Goal: Information Seeking & Learning: Check status

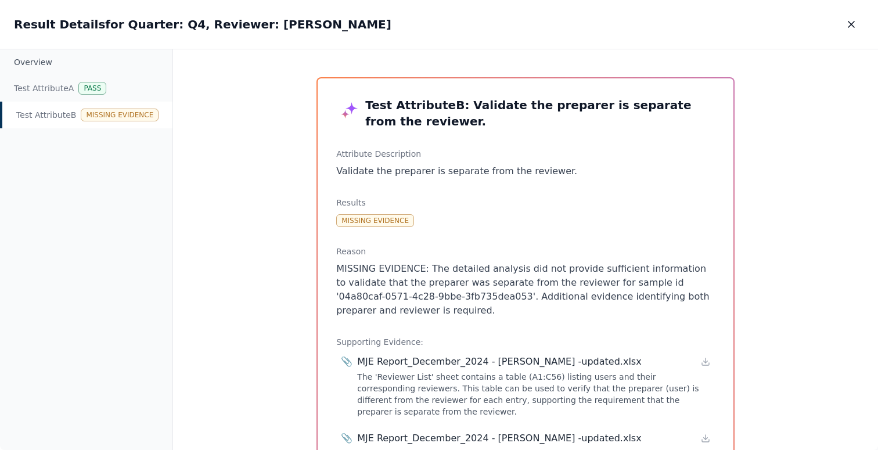
scroll to position [44, 0]
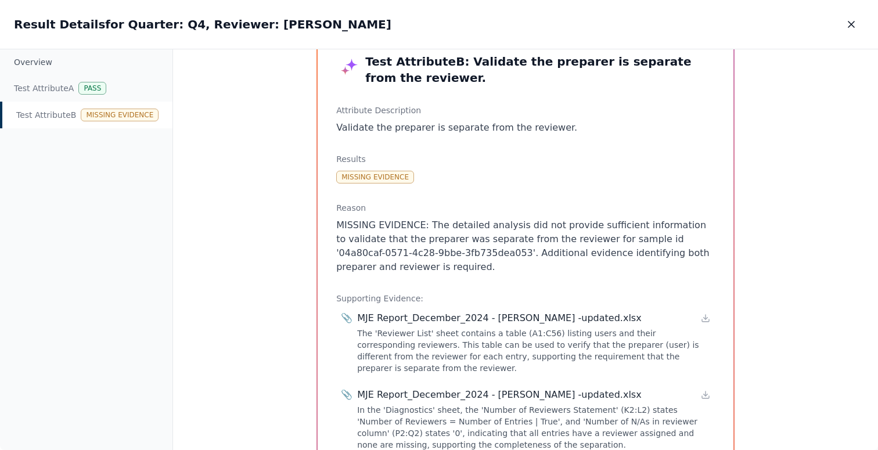
click at [496, 246] on p "MISSING EVIDENCE: The detailed analysis did not provide sufficient information …" at bounding box center [525, 246] width 379 height 56
click at [496, 249] on p "MISSING EVIDENCE: The detailed analysis did not provide sufficient information …" at bounding box center [525, 246] width 379 height 56
click at [390, 270] on p "MISSING EVIDENCE: The detailed analysis did not provide sufficient information …" at bounding box center [525, 246] width 379 height 56
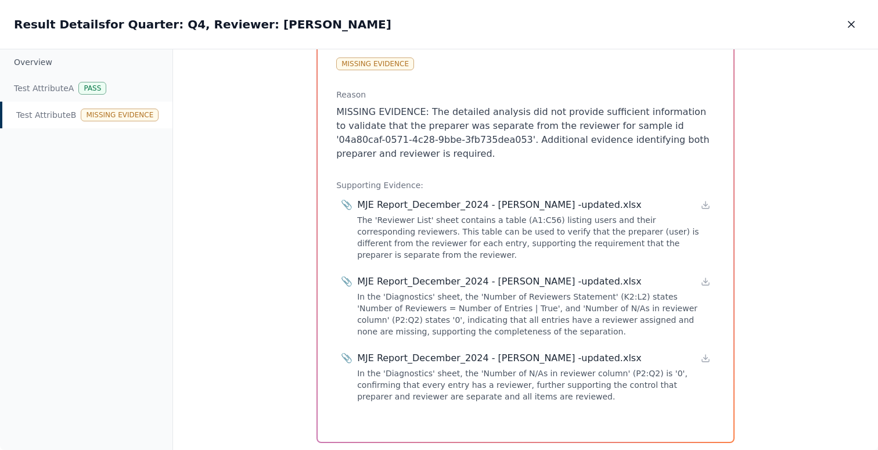
scroll to position [157, 0]
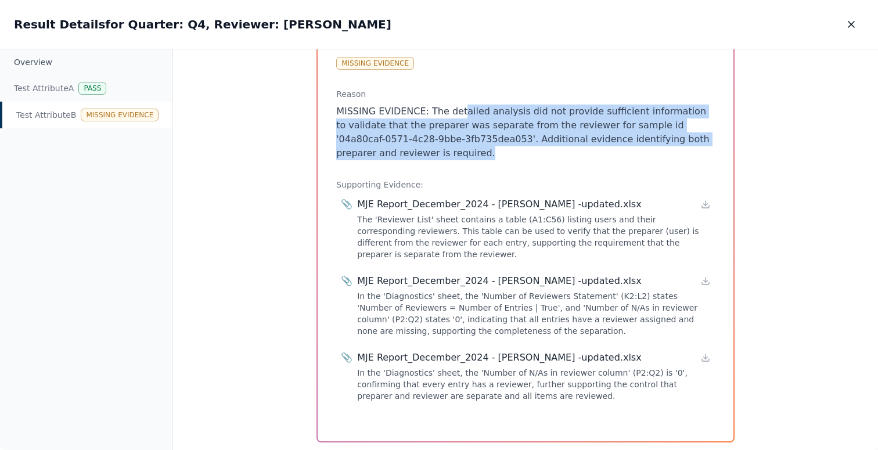
drag, startPoint x: 444, startPoint y: 152, endPoint x: 455, endPoint y: 111, distance: 41.6
click at [455, 111] on p "MISSING EVIDENCE: The detailed analysis did not provide sufficient information …" at bounding box center [525, 133] width 379 height 56
click at [455, 149] on p "MISSING EVIDENCE: The detailed analysis did not provide sufficient information …" at bounding box center [525, 133] width 379 height 56
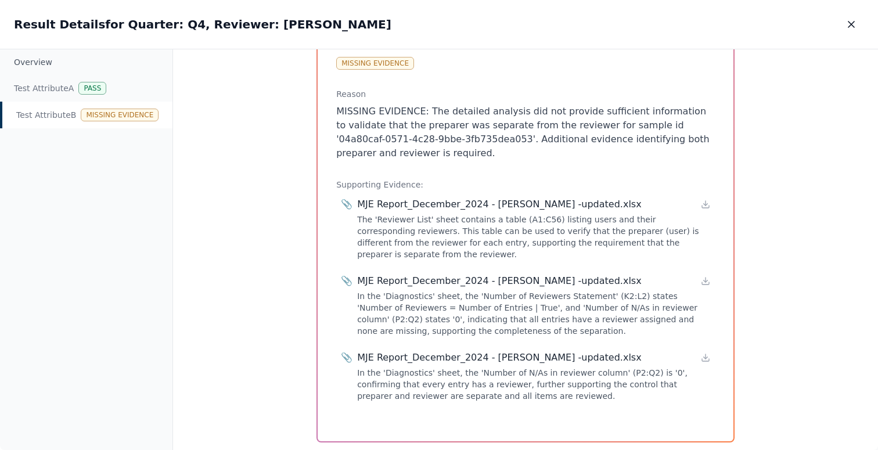
click at [546, 140] on p "MISSING EVIDENCE: The detailed analysis did not provide sufficient information …" at bounding box center [525, 133] width 379 height 56
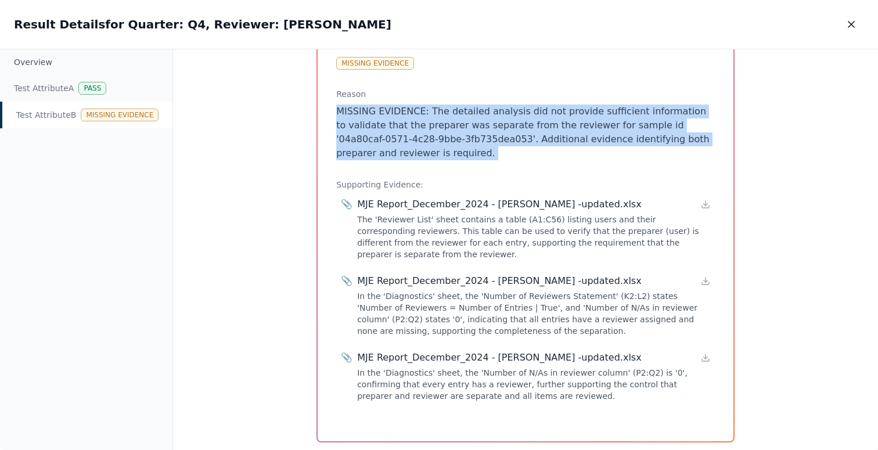
click at [546, 140] on p "MISSING EVIDENCE: The detailed analysis did not provide sufficient information …" at bounding box center [525, 133] width 379 height 56
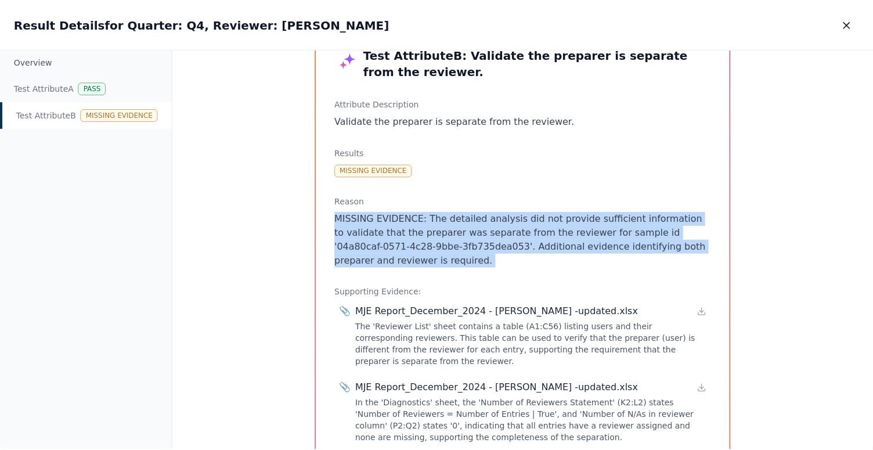
scroll to position [0, 0]
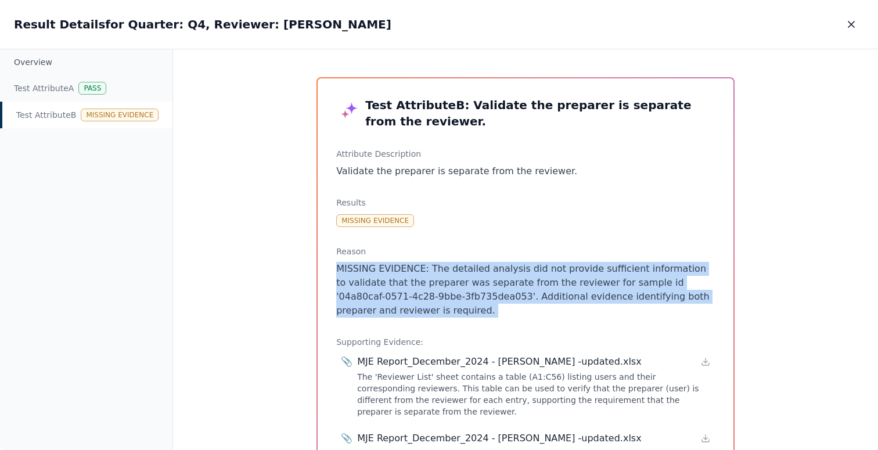
click at [436, 297] on p "MISSING EVIDENCE: The detailed analysis did not provide sufficient information …" at bounding box center [525, 290] width 379 height 56
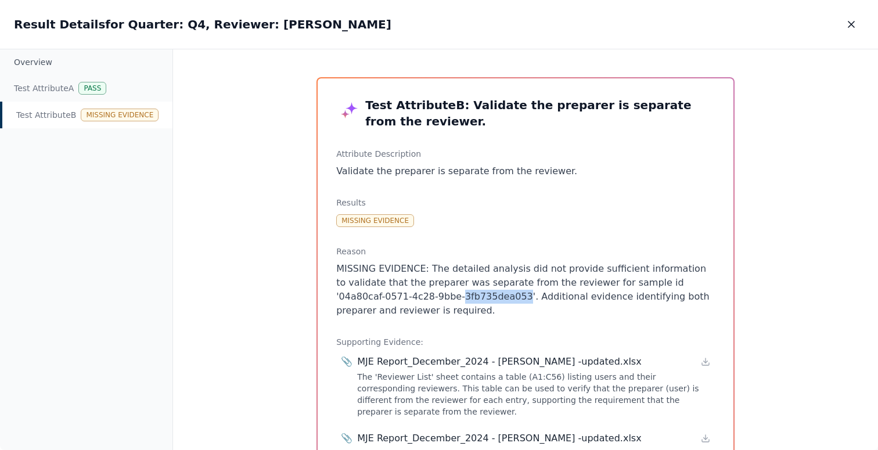
click at [436, 297] on p "MISSING EVIDENCE: The detailed analysis did not provide sufficient information …" at bounding box center [525, 290] width 379 height 56
click at [446, 296] on p "MISSING EVIDENCE: The detailed analysis did not provide sufficient information …" at bounding box center [525, 290] width 379 height 56
drag, startPoint x: 446, startPoint y: 296, endPoint x: 637, endPoint y: 286, distance: 191.3
click at [637, 286] on p "MISSING EVIDENCE: The detailed analysis did not provide sufficient information …" at bounding box center [525, 290] width 379 height 56
copy p "04a80caf-0571-4c28-9bbe-3fb735dea053'"
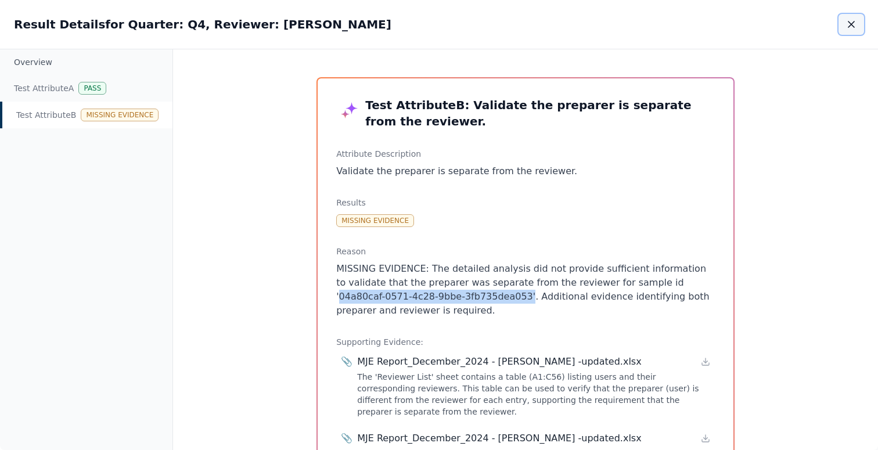
click at [850, 30] on button "button" at bounding box center [851, 24] width 26 height 21
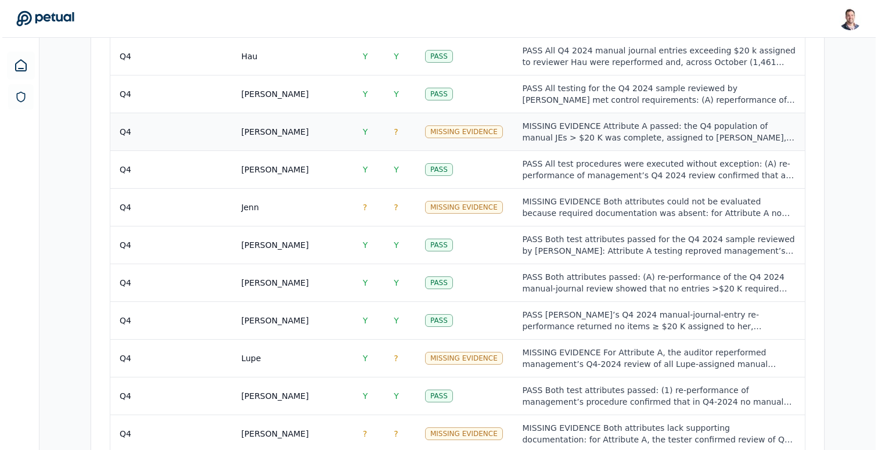
scroll to position [1218, 0]
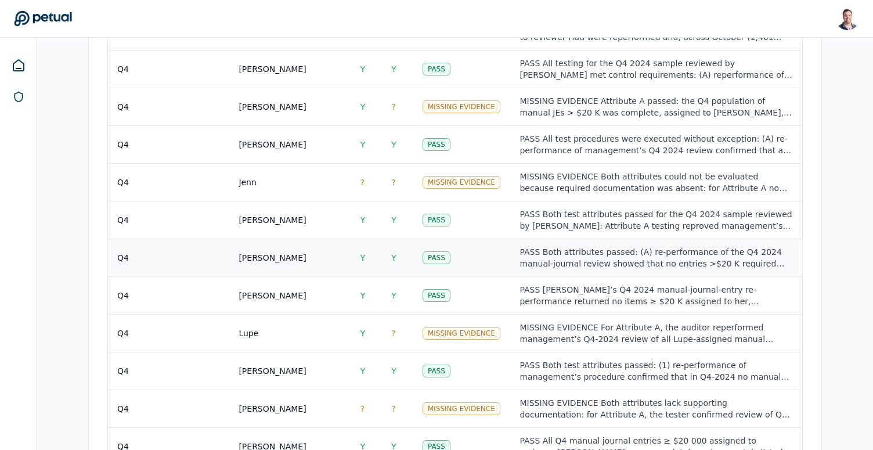
click at [580, 246] on div "PASS Both attributes passed: (A) re-performance of the Q4 2024 manual-journal r…" at bounding box center [656, 257] width 273 height 23
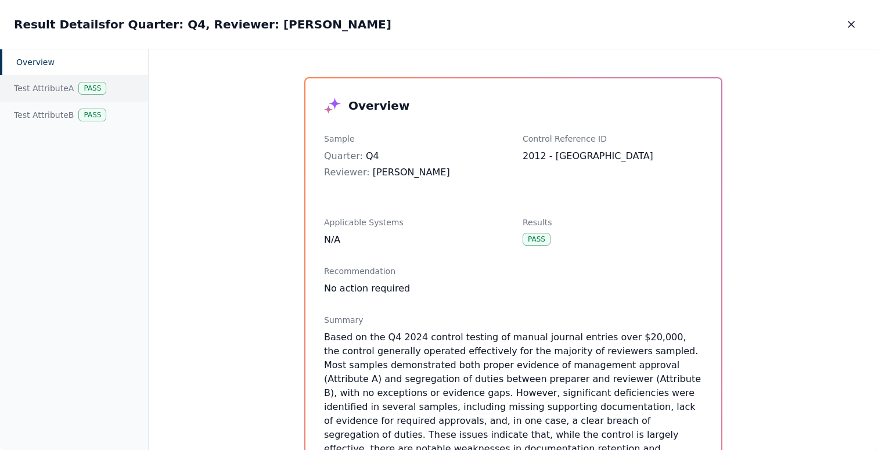
click at [95, 92] on div "Pass" at bounding box center [92, 88] width 28 height 13
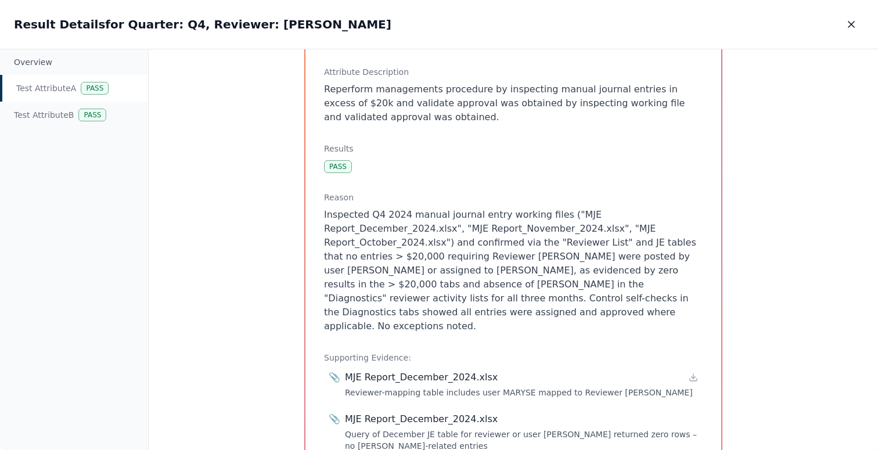
scroll to position [116, 0]
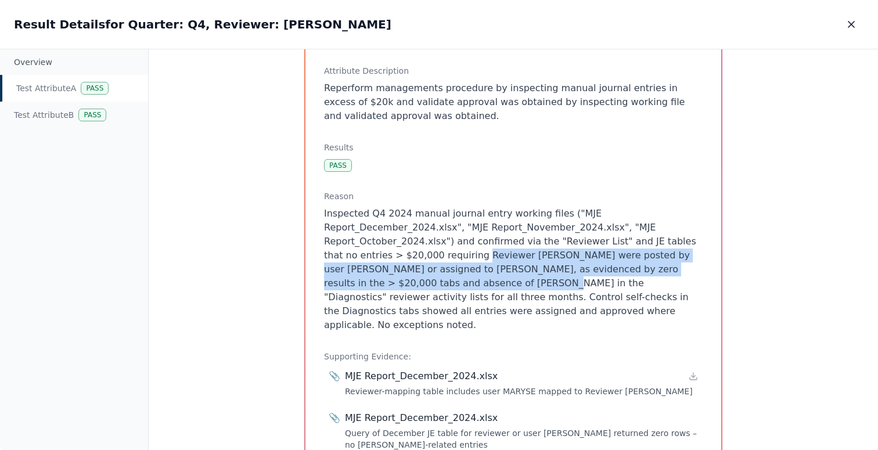
drag, startPoint x: 438, startPoint y: 256, endPoint x: 425, endPoint y: 276, distance: 24.3
click at [424, 276] on p "Inspected Q4 2024 manual journal entry working files ("MJE Report_December_2024…" at bounding box center [513, 269] width 379 height 125
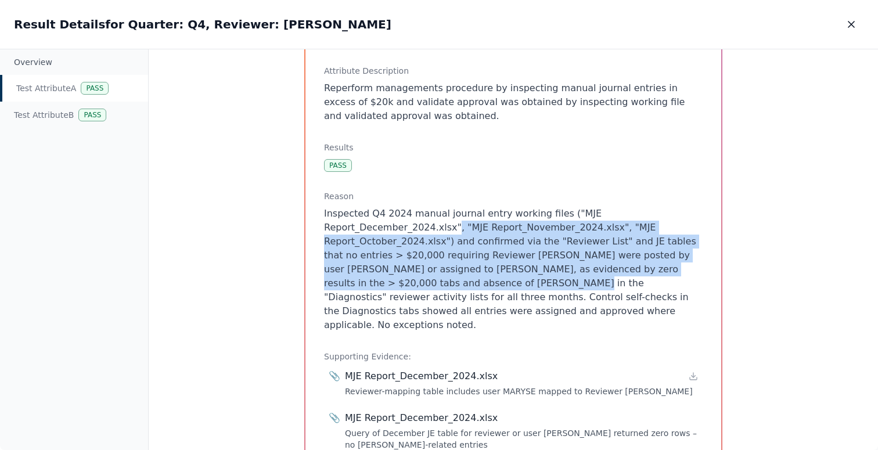
drag, startPoint x: 442, startPoint y: 287, endPoint x: 447, endPoint y: 224, distance: 64.0
click at [447, 224] on p "Inspected Q4 2024 manual journal entry working files ("MJE Report_December_2024…" at bounding box center [513, 269] width 379 height 125
click at [447, 223] on p "Inspected Q4 2024 manual journal entry working files ("MJE Report_December_2024…" at bounding box center [513, 269] width 379 height 125
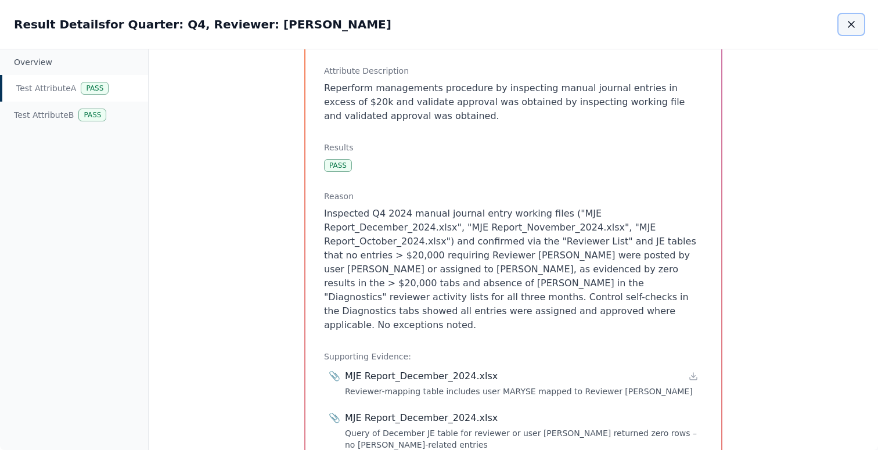
click at [855, 27] on icon "button" at bounding box center [851, 25] width 12 height 12
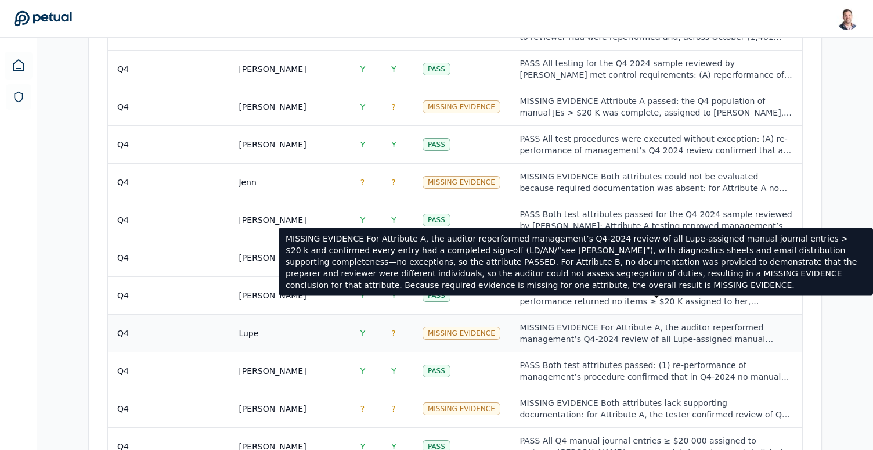
click at [553, 322] on div "MISSING EVIDENCE For Attribute A, the auditor reperformed management’s Q4-2024 …" at bounding box center [656, 333] width 273 height 23
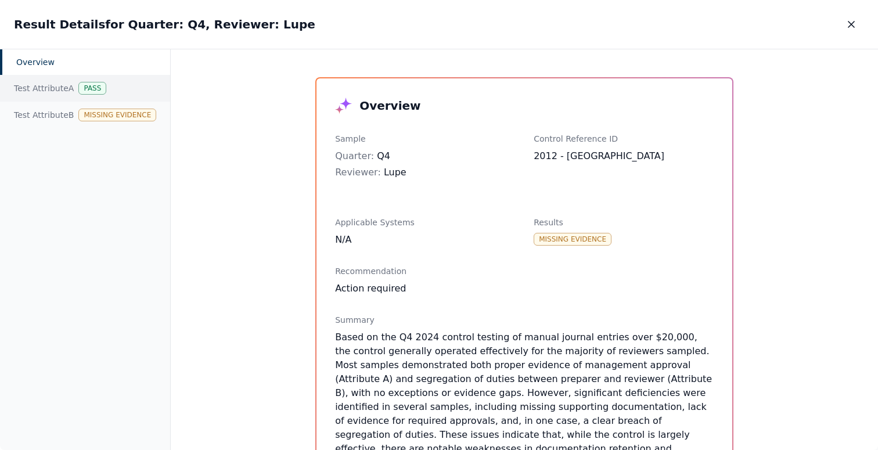
click at [42, 87] on div "Test Attribute A Pass" at bounding box center [85, 88] width 170 height 27
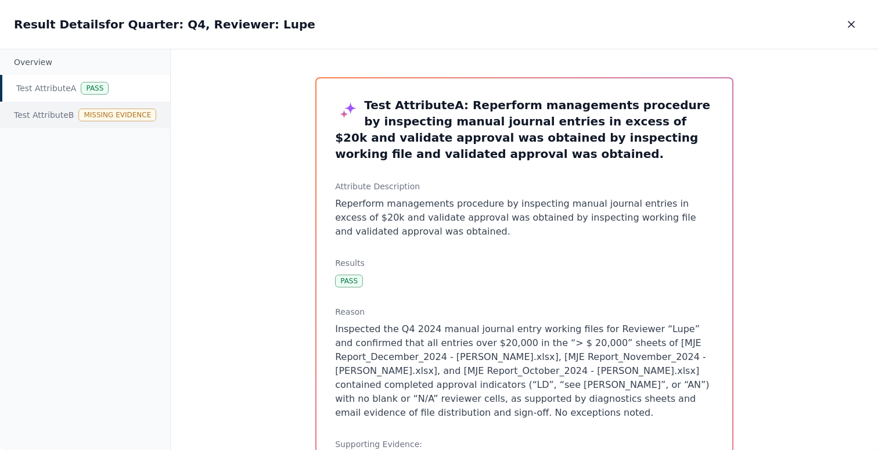
click at [42, 110] on div "Test Attribute B Missing Evidence" at bounding box center [85, 115] width 170 height 27
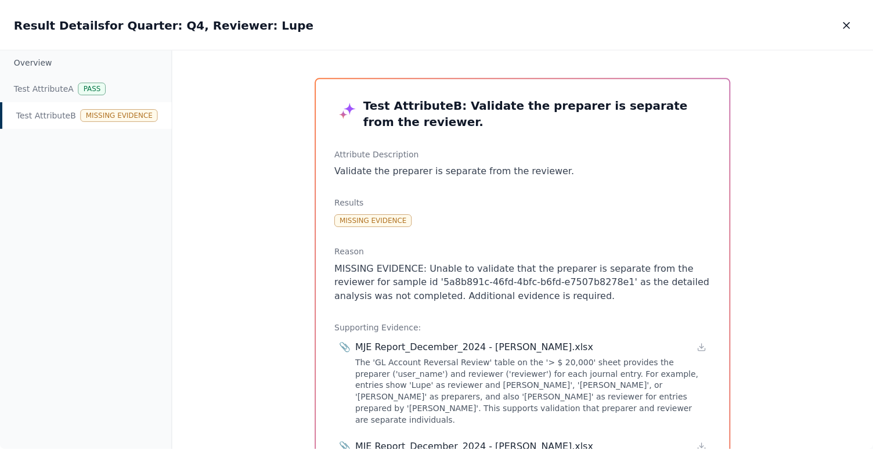
scroll to position [114, 0]
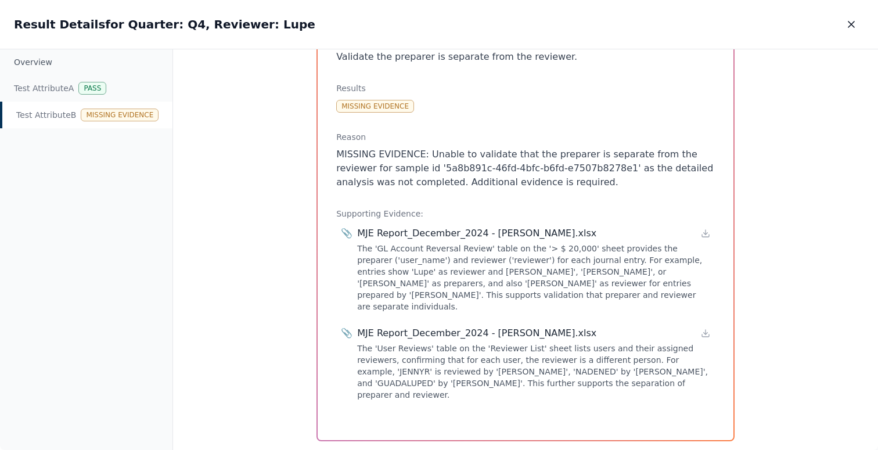
click at [462, 174] on p "MISSING EVIDENCE: Unable to validate that the preparer is separate from the rev…" at bounding box center [525, 168] width 379 height 42
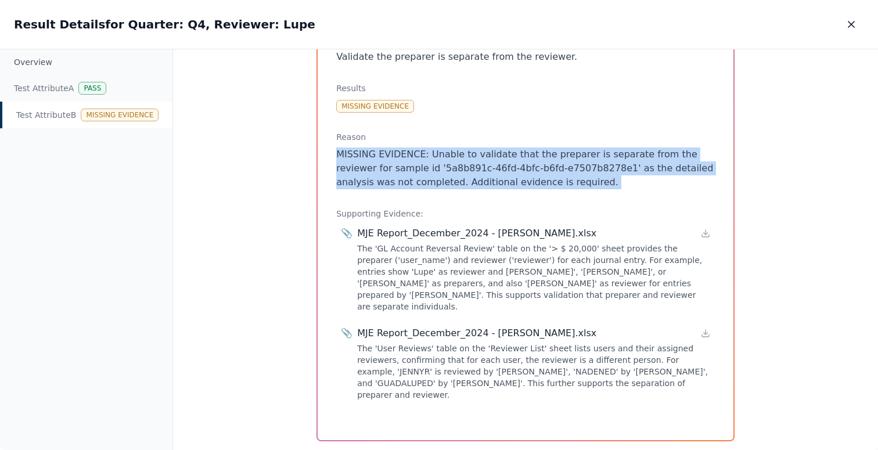
click at [462, 174] on p "MISSING EVIDENCE: Unable to validate that the preparer is separate from the rev…" at bounding box center [525, 168] width 379 height 42
copy p "MISSING EVIDENCE: Unable to validate that the preparer is separate from the rev…"
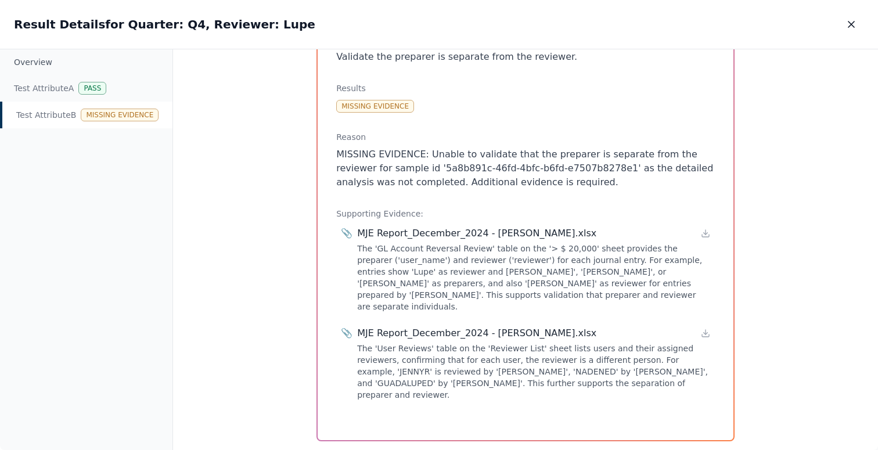
click at [857, 13] on div "Result Details for Quarter: Q4, Reviewer: Lupe Result Details for Quarter: Q4, …" at bounding box center [439, 24] width 878 height 49
click at [858, 18] on button "button" at bounding box center [851, 24] width 26 height 21
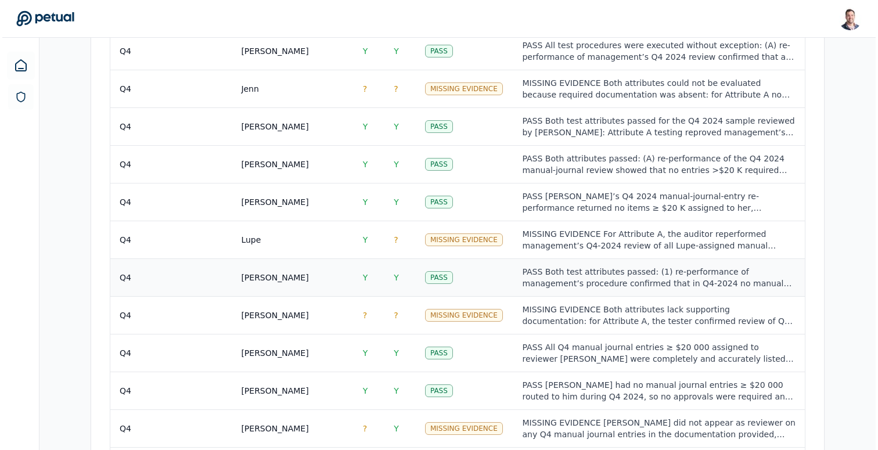
scroll to position [1357, 0]
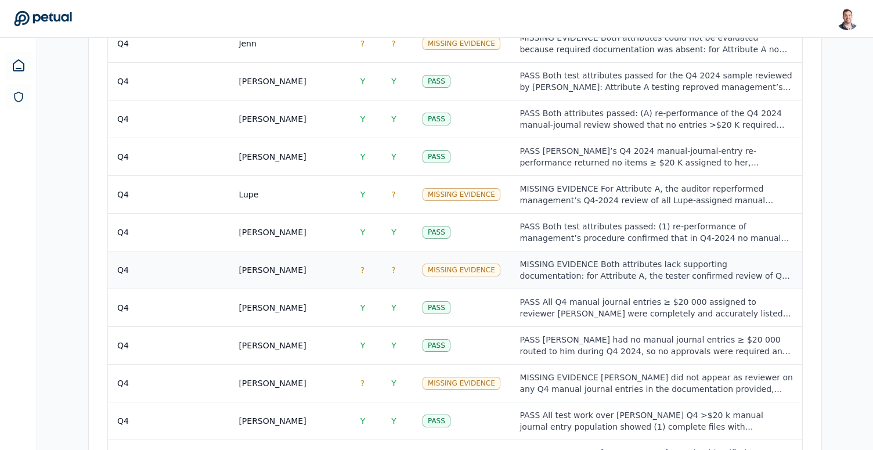
click at [609, 258] on div "MISSING EVIDENCE Both attributes lack supporting documentation: for Attribute A…" at bounding box center [656, 269] width 273 height 23
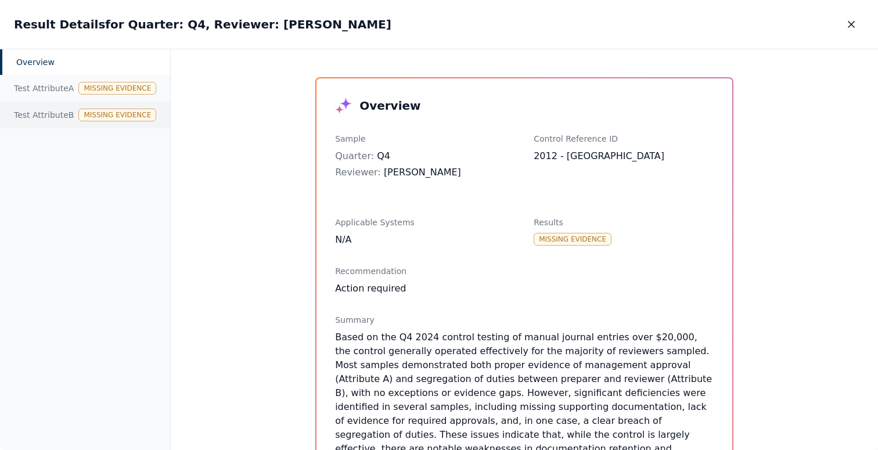
click at [74, 113] on div "Test Attribute B Missing Evidence" at bounding box center [85, 115] width 170 height 27
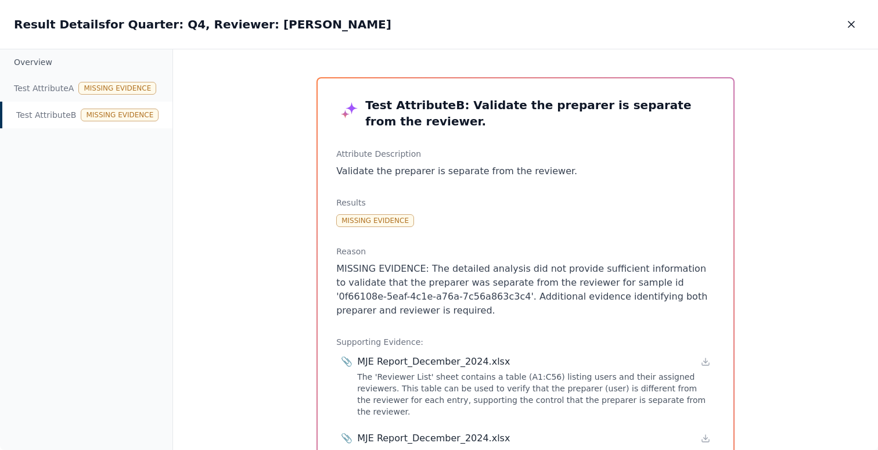
scroll to position [95, 0]
